Goal: Task Accomplishment & Management: Use online tool/utility

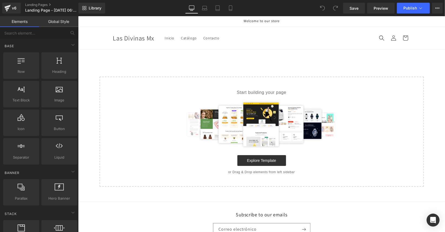
click at [260, 21] on span "Welcome to our store" at bounding box center [261, 20] width 36 height 5
click at [231, 11] on link "Mobile" at bounding box center [230, 8] width 13 height 11
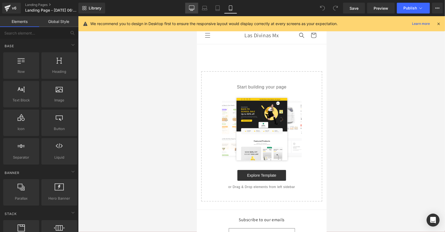
click at [190, 9] on icon at bounding box center [191, 7] width 5 height 5
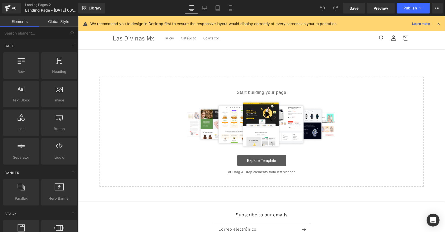
click at [253, 156] on link "Explore Template" at bounding box center [261, 160] width 49 height 11
click at [49, 31] on input "text" at bounding box center [33, 33] width 66 height 12
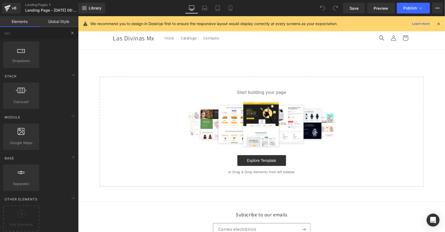
scroll to position [0, 0]
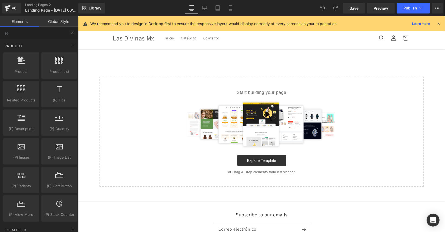
type input "s"
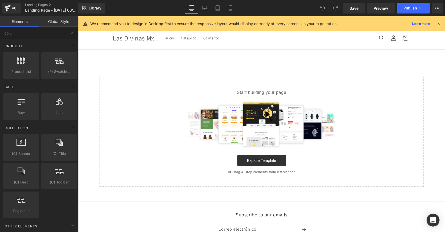
type input "colum"
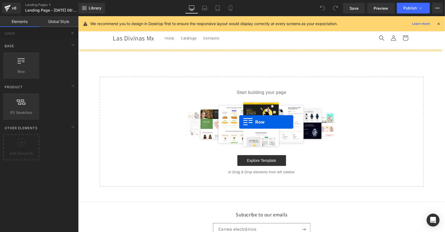
drag, startPoint x: 96, startPoint y: 77, endPoint x: 218, endPoint y: 117, distance: 128.4
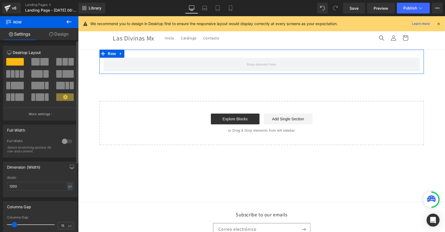
click at [40, 62] on span at bounding box center [44, 62] width 8 height 8
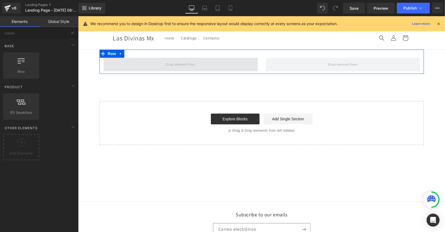
click at [187, 67] on span at bounding box center [179, 64] width 33 height 9
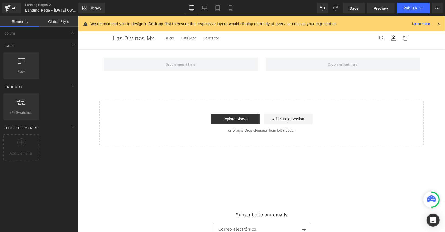
click at [78, 16] on div at bounding box center [78, 16] width 0 height 0
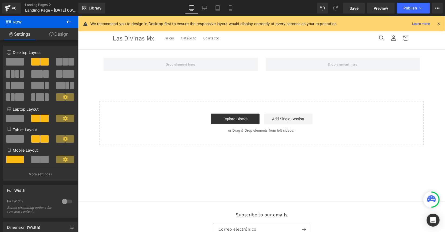
click at [66, 22] on icon at bounding box center [69, 22] width 6 height 6
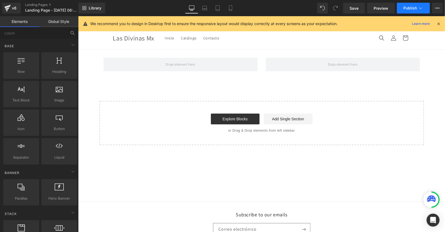
click at [421, 9] on icon at bounding box center [420, 8] width 3 height 2
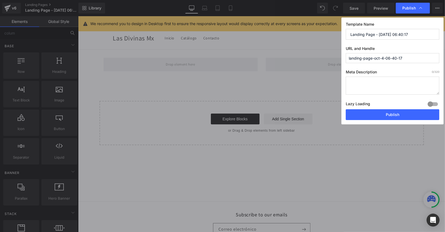
click at [421, 9] on icon at bounding box center [420, 7] width 5 height 5
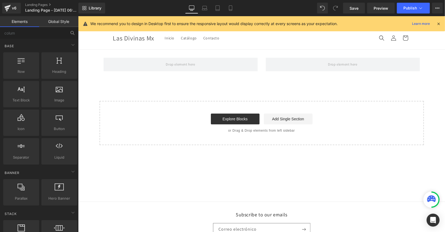
click at [82, 198] on main "Row Select your layout" at bounding box center [261, 125] width 366 height 152
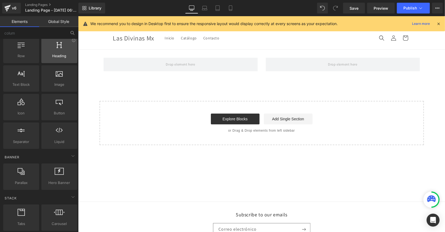
scroll to position [16, 0]
click at [15, 6] on div "v6" at bounding box center [14, 8] width 7 height 7
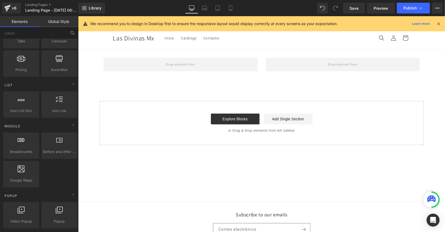
scroll to position [0, 0]
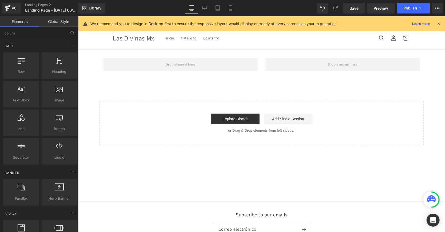
click at [57, 20] on link "Global Style" at bounding box center [58, 21] width 39 height 11
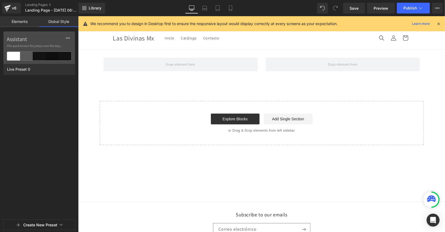
click at [27, 24] on link "Elements" at bounding box center [19, 21] width 39 height 11
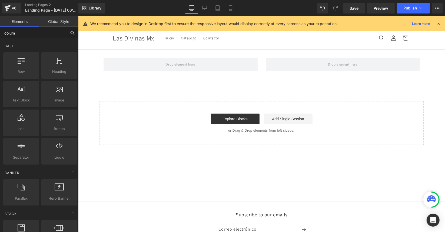
click at [26, 32] on input "colum" at bounding box center [33, 33] width 66 height 12
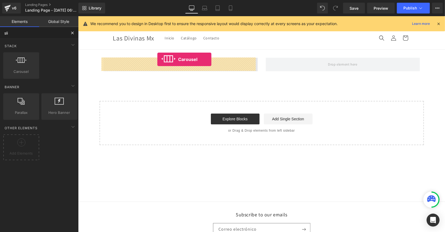
drag, startPoint x: 96, startPoint y: 65, endPoint x: 157, endPoint y: 59, distance: 61.6
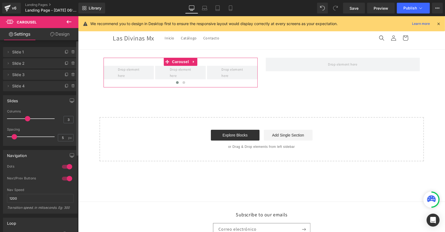
click at [17, 54] on span "Slide 1" at bounding box center [34, 52] width 45 height 10
click at [9, 52] on icon at bounding box center [8, 52] width 4 height 4
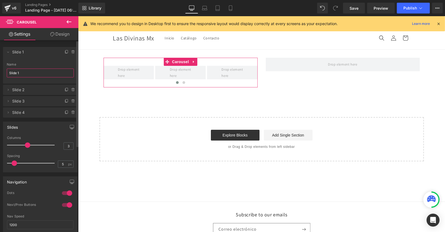
click at [30, 74] on input "Slide 1" at bounding box center [40, 73] width 67 height 9
click at [10, 89] on icon at bounding box center [8, 90] width 4 height 4
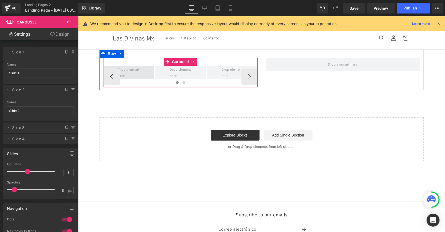
click at [133, 70] on span at bounding box center [128, 72] width 25 height 15
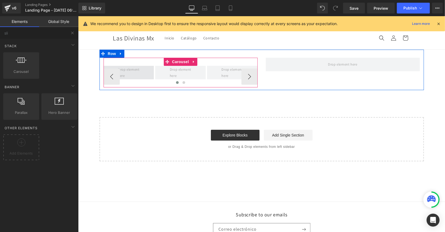
click at [132, 70] on span at bounding box center [128, 72] width 25 height 15
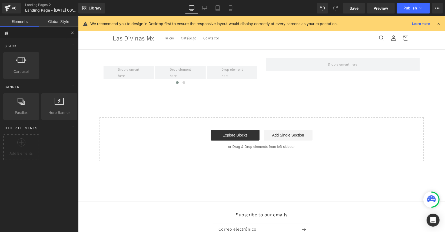
click at [23, 34] on input "sli" at bounding box center [33, 33] width 66 height 12
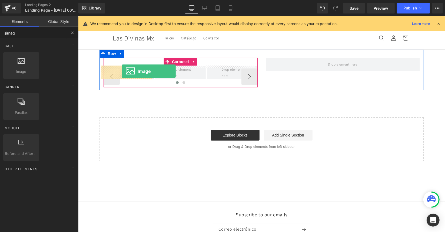
drag, startPoint x: 100, startPoint y: 79, endPoint x: 121, endPoint y: 71, distance: 22.7
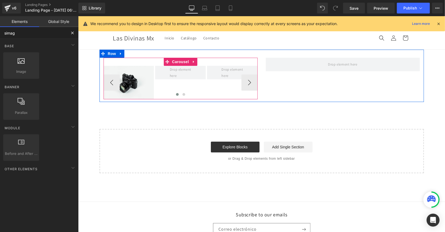
type input "simag"
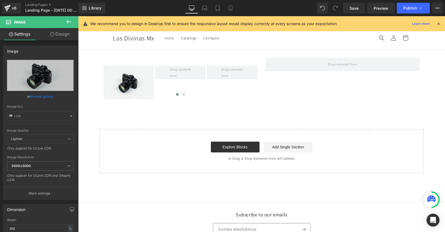
click at [66, 22] on icon at bounding box center [69, 22] width 6 height 6
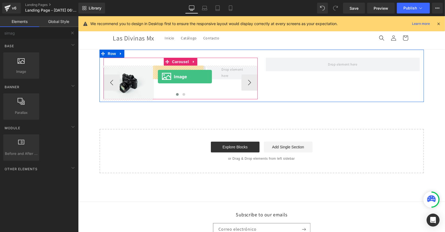
drag, startPoint x: 102, startPoint y: 80, endPoint x: 157, endPoint y: 76, distance: 55.7
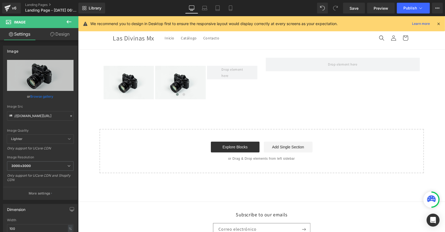
click at [70, 20] on icon at bounding box center [69, 22] width 6 height 6
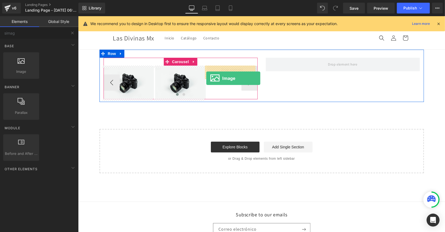
drag, startPoint x: 100, startPoint y: 73, endPoint x: 208, endPoint y: 78, distance: 108.1
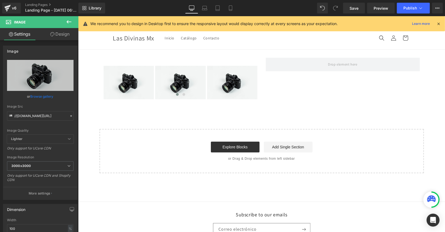
click at [69, 21] on icon at bounding box center [69, 22] width 6 height 6
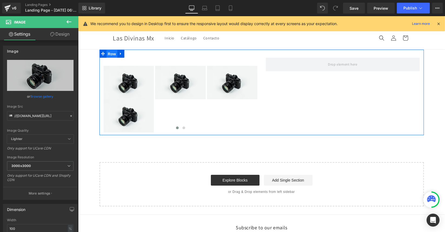
click at [112, 55] on span "Row" at bounding box center [111, 54] width 11 height 8
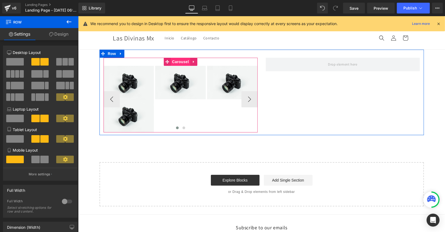
click at [176, 62] on span "Carousel" at bounding box center [179, 62] width 19 height 8
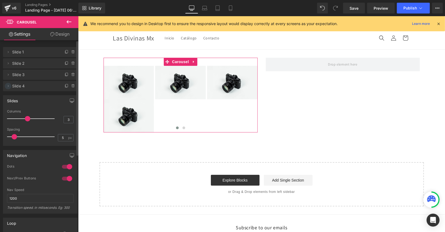
click at [8, 86] on icon at bounding box center [8, 86] width 1 height 2
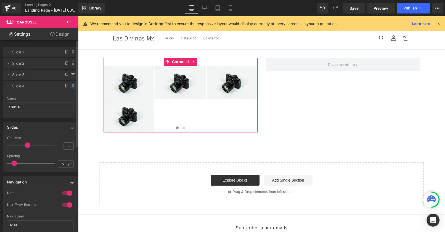
click at [71, 87] on icon at bounding box center [73, 86] width 4 height 4
click at [66, 85] on button "Delete" at bounding box center [67, 86] width 17 height 7
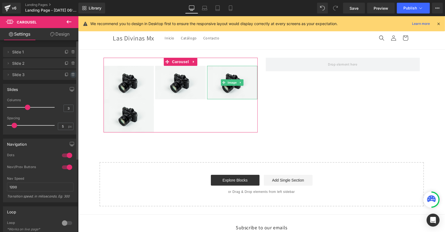
click at [71, 75] on icon at bounding box center [73, 75] width 4 height 4
click at [68, 75] on button "Delete" at bounding box center [67, 75] width 17 height 7
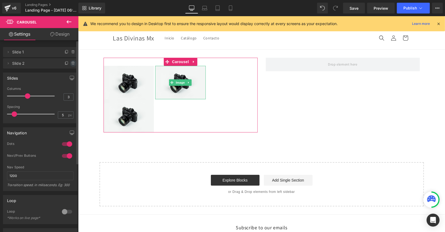
click at [73, 63] on icon at bounding box center [73, 63] width 0 height 1
click at [64, 65] on button "Delete" at bounding box center [67, 63] width 17 height 7
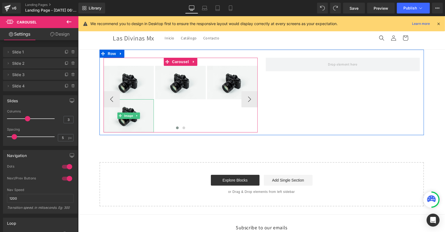
click at [134, 108] on div at bounding box center [128, 115] width 51 height 33
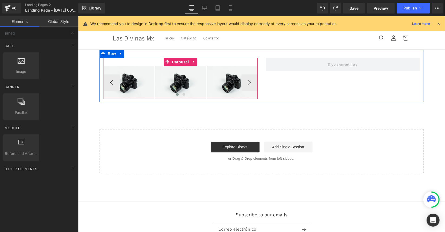
click at [172, 60] on span "Carousel" at bounding box center [179, 62] width 19 height 8
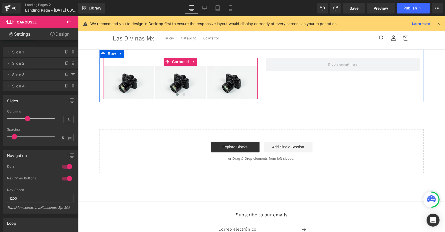
click at [257, 83] on button "›" at bounding box center [265, 82] width 16 height 16
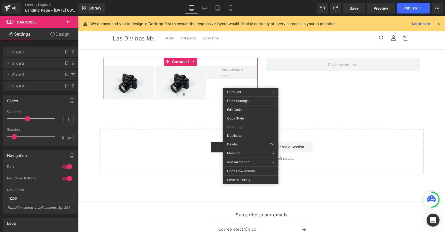
click at [69, 21] on icon at bounding box center [69, 22] width 6 height 6
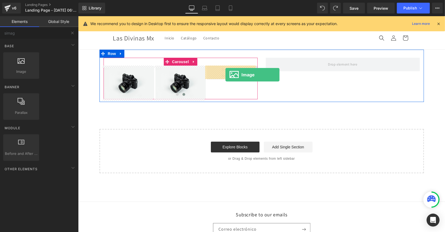
drag, startPoint x: 104, startPoint y: 75, endPoint x: 224, endPoint y: 75, distance: 120.5
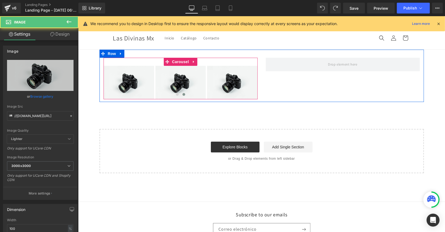
click at [257, 85] on button "›" at bounding box center [265, 82] width 16 height 16
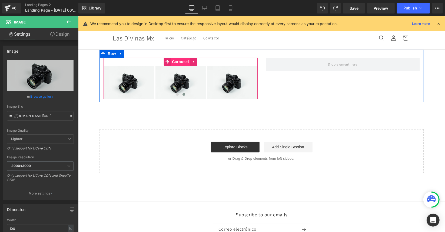
click at [173, 62] on span "Carousel" at bounding box center [179, 62] width 19 height 8
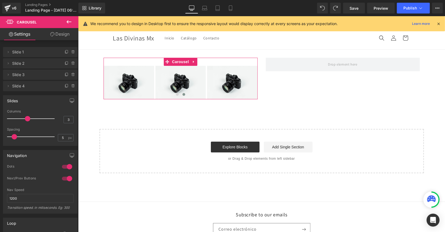
click at [67, 33] on link "Design" at bounding box center [59, 34] width 39 height 12
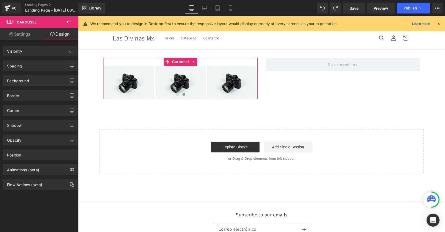
click at [20, 34] on link "Settings" at bounding box center [19, 34] width 39 height 12
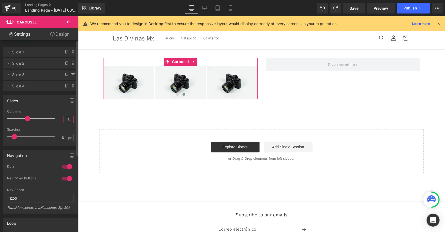
click at [69, 119] on input "3" at bounding box center [68, 119] width 9 height 7
type input "5"
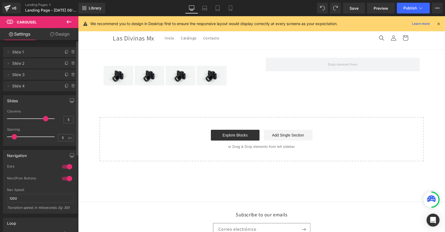
click at [43, 109] on div "Slides 3 Columns 5 3 Columns 3 3 Columns 3 1 Columns 1 5px Spacing 5 px 5px Spa…" at bounding box center [40, 120] width 75 height 51
click at [28, 119] on div at bounding box center [32, 118] width 45 height 11
click at [65, 85] on icon at bounding box center [67, 86] width 4 height 4
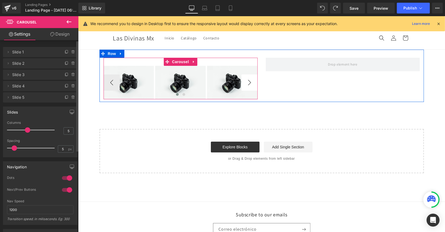
click at [249, 82] on button "›" at bounding box center [249, 82] width 16 height 16
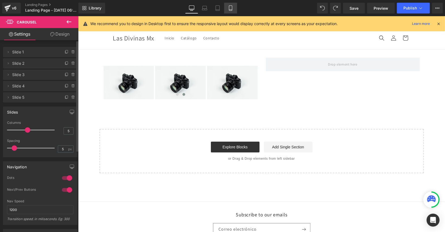
click at [231, 6] on icon at bounding box center [230, 7] width 5 height 5
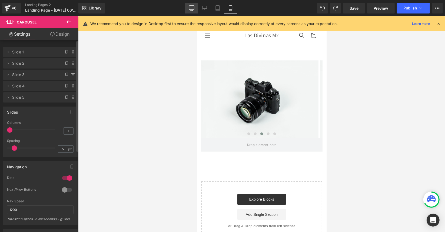
click at [194, 9] on icon at bounding box center [191, 8] width 5 height 4
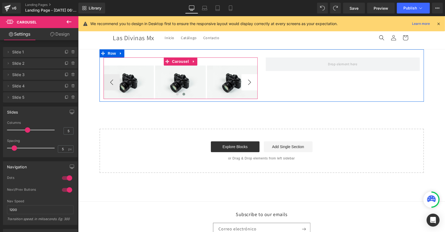
click at [251, 80] on button "›" at bounding box center [249, 82] width 16 height 16
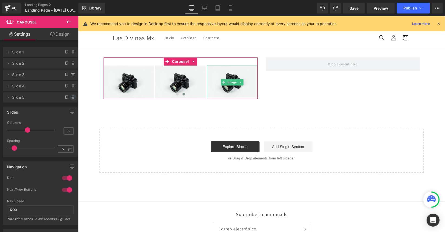
click at [72, 99] on icon at bounding box center [73, 97] width 4 height 4
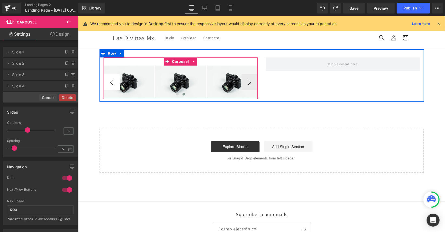
click at [107, 79] on button "‹" at bounding box center [111, 82] width 16 height 16
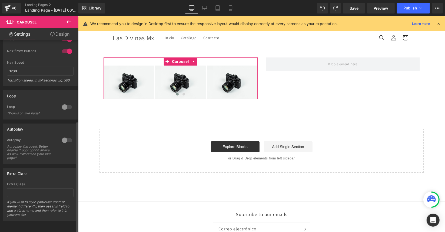
scroll to position [141, 0]
click at [65, 32] on link "Design" at bounding box center [59, 34] width 39 height 12
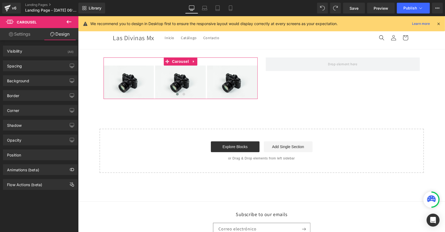
click at [24, 32] on link "Settings" at bounding box center [19, 34] width 39 height 12
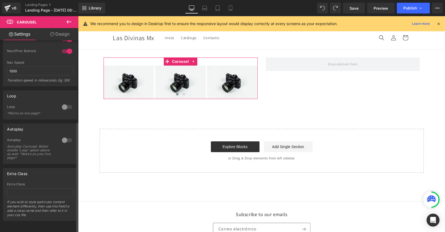
scroll to position [0, 0]
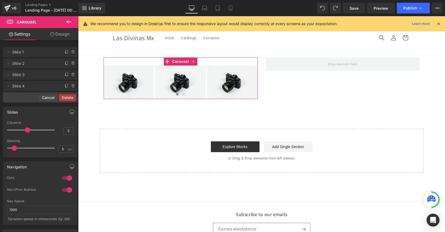
click at [57, 37] on link "Design" at bounding box center [59, 34] width 39 height 12
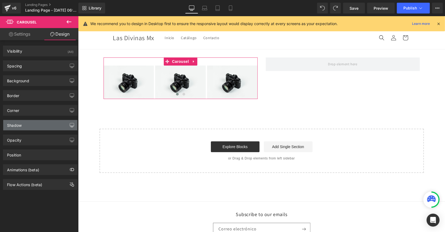
click at [70, 124] on icon "button" at bounding box center [72, 125] width 4 height 4
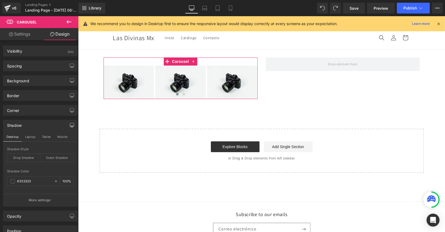
click at [70, 123] on icon "button" at bounding box center [72, 125] width 4 height 4
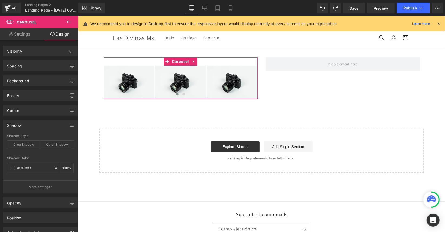
click at [21, 32] on link "Settings" at bounding box center [19, 34] width 39 height 12
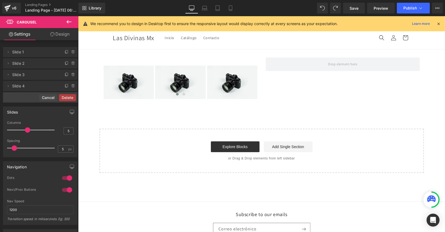
click at [71, 20] on icon at bounding box center [69, 22] width 6 height 6
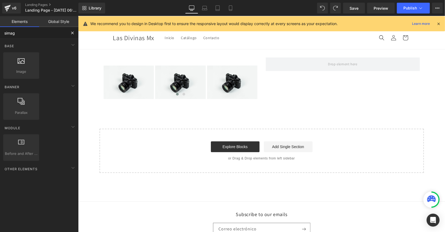
click at [27, 32] on input "simag" at bounding box center [33, 33] width 66 height 12
type input "s"
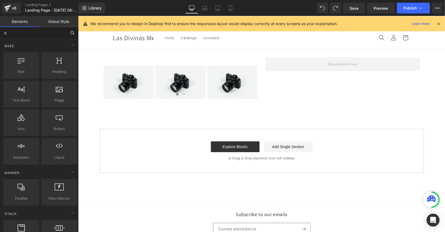
type input "he"
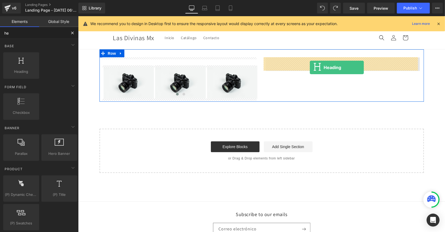
drag, startPoint x: 137, startPoint y: 78, endPoint x: 309, endPoint y: 67, distance: 173.0
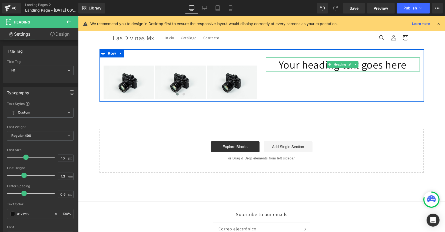
click at [310, 66] on h1 "Your heading text goes here" at bounding box center [342, 64] width 154 height 14
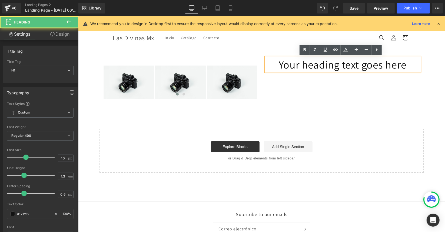
click at [310, 66] on h1 "Your heading text goes here" at bounding box center [342, 64] width 154 height 14
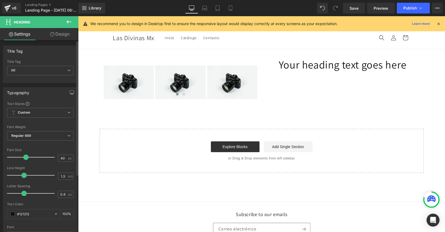
click at [42, 52] on div "Title Tag" at bounding box center [40, 51] width 74 height 10
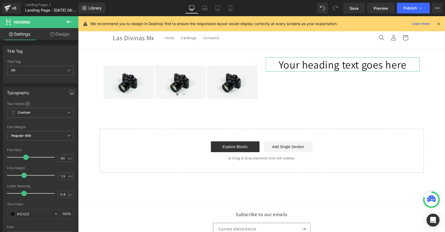
click at [20, 38] on link "Settings" at bounding box center [19, 34] width 39 height 12
click at [62, 38] on link "Design" at bounding box center [59, 34] width 39 height 12
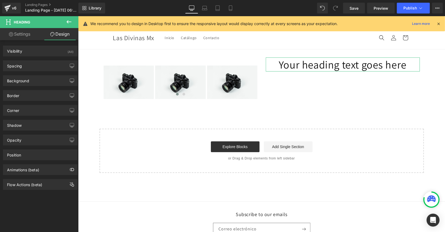
click at [23, 35] on link "Settings" at bounding box center [19, 34] width 39 height 12
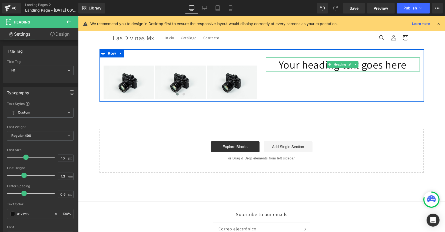
click at [292, 65] on h1 "Your heading text goes here" at bounding box center [342, 64] width 154 height 14
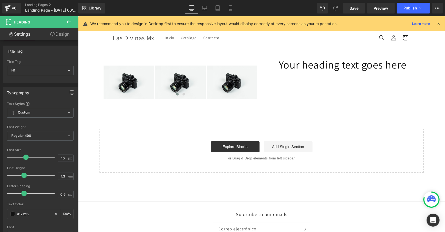
click at [65, 22] on button at bounding box center [68, 22] width 19 height 12
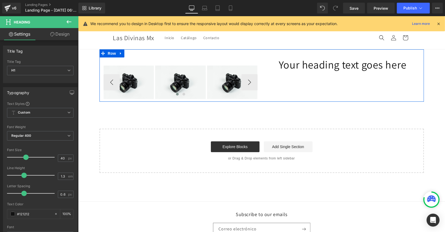
drag, startPoint x: 294, startPoint y: 65, endPoint x: 237, endPoint y: 77, distance: 58.0
click at [237, 77] on div "Image Image Image Image Image ‹ › [GEOGRAPHIC_DATA] Your heading text goes here…" at bounding box center [261, 75] width 324 height 52
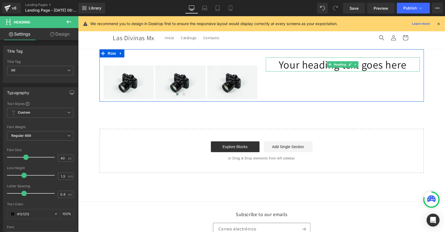
click at [300, 62] on h1 "Your heading text goes here" at bounding box center [342, 64] width 154 height 14
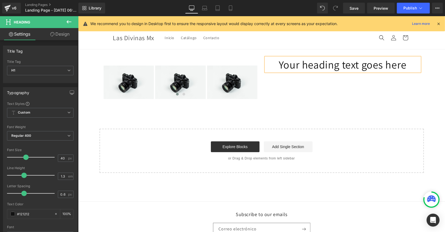
click at [300, 62] on h1 "Your heading text goes here" at bounding box center [342, 64] width 154 height 14
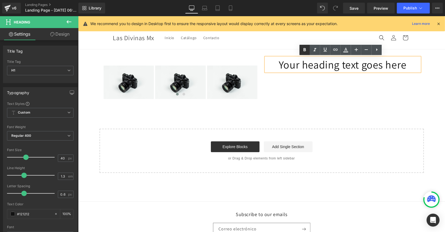
click at [306, 49] on icon at bounding box center [304, 50] width 6 height 6
click at [299, 66] on h1 "Your heading text goes here" at bounding box center [342, 64] width 154 height 14
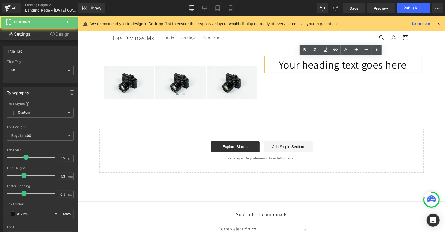
click at [299, 66] on h1 "Your heading text goes here" at bounding box center [342, 64] width 154 height 14
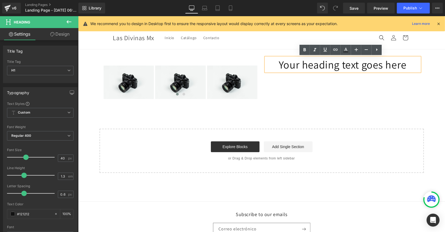
click at [299, 66] on h1 "Your heading text goes here" at bounding box center [342, 64] width 154 height 14
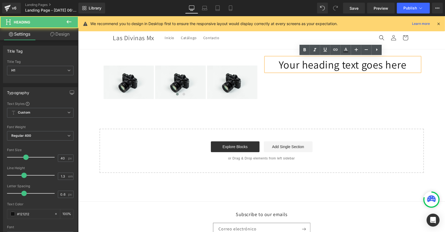
click at [299, 66] on h1 "Your heading text goes here" at bounding box center [342, 64] width 154 height 14
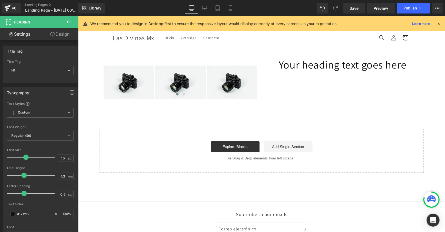
click at [53, 22] on span "Heading" at bounding box center [32, 22] width 54 height 12
click at [33, 22] on span "Heading" at bounding box center [32, 22] width 54 height 12
click at [68, 20] on icon at bounding box center [69, 22] width 6 height 6
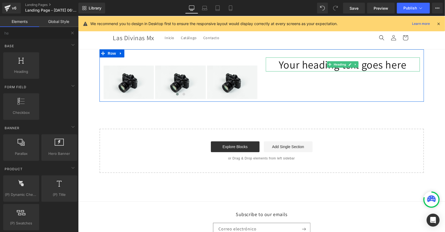
click at [318, 65] on h1 "Your heading text goes here" at bounding box center [342, 64] width 154 height 14
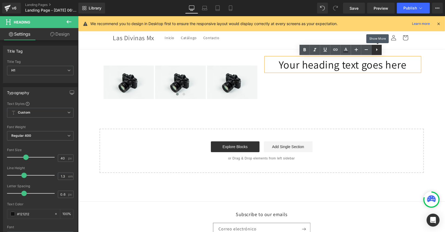
click at [374, 48] on icon at bounding box center [376, 49] width 6 height 6
click at [385, 50] on icon at bounding box center [387, 49] width 6 height 6
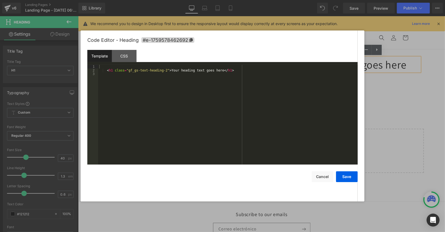
click at [341, 0] on div "Heading You are previewing how the will restyle your page. You can not edit Ele…" at bounding box center [222, 0] width 445 height 0
click at [195, 72] on div "< h1 class = "gf_gs-text-heading-2" > Your heading text goes here </ h1 >" at bounding box center [227, 118] width 259 height 107
click at [213, 71] on div "< h1 class = "gf_gs-text-heading-2" > Your heading text goes here </ h1 >" at bounding box center [227, 118] width 259 height 107
click at [342, 180] on button "Save" at bounding box center [347, 177] width 22 height 11
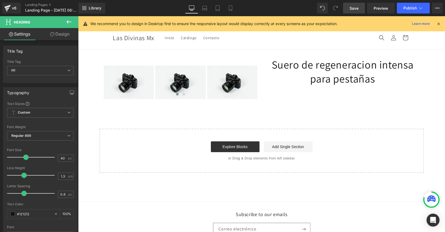
click at [350, 9] on span "Save" at bounding box center [353, 8] width 9 height 6
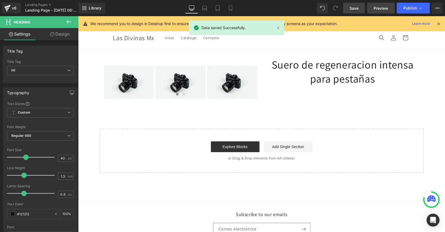
click at [392, 9] on link "Preview" at bounding box center [381, 8] width 28 height 11
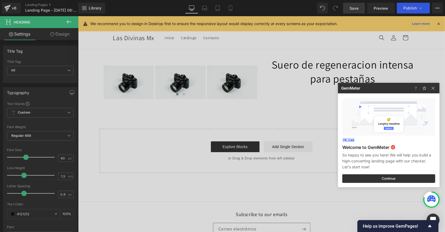
click at [69, 19] on div at bounding box center [222, 116] width 445 height 232
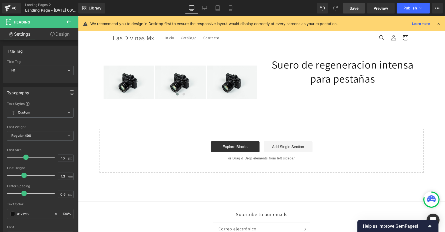
click at [70, 21] on icon at bounding box center [69, 22] width 6 height 6
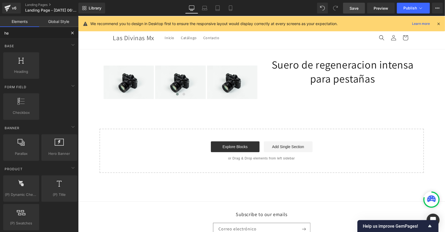
click at [26, 36] on input "he" at bounding box center [33, 33] width 66 height 12
type input "h"
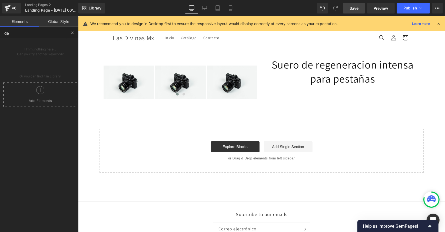
type input "g"
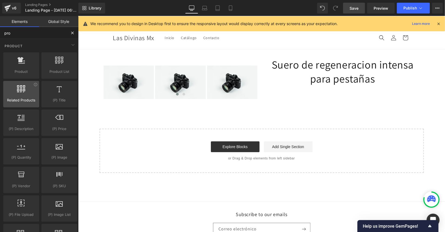
type input "pro"
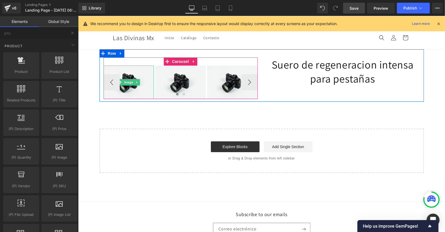
click at [146, 69] on div at bounding box center [128, 81] width 51 height 33
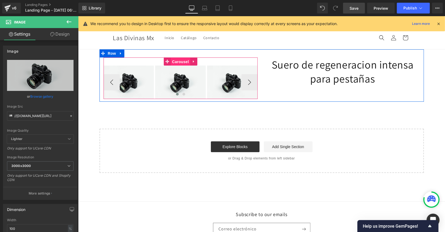
click at [174, 63] on span "Carousel" at bounding box center [179, 62] width 19 height 8
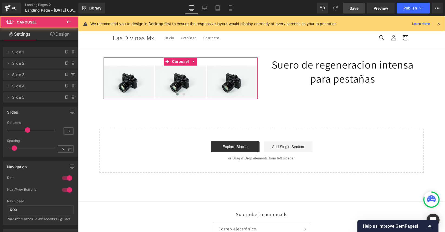
click at [58, 38] on link "Design" at bounding box center [59, 34] width 39 height 12
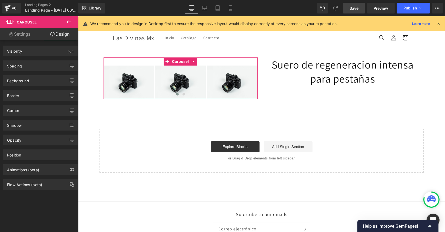
click at [33, 35] on link "Settings" at bounding box center [19, 34] width 39 height 12
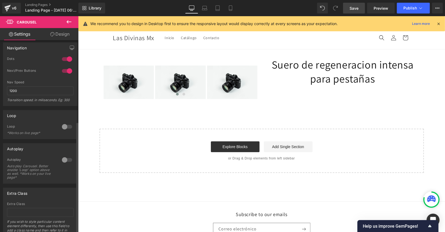
scroll to position [141, 0]
